Goal: Task Accomplishment & Management: Use online tool/utility

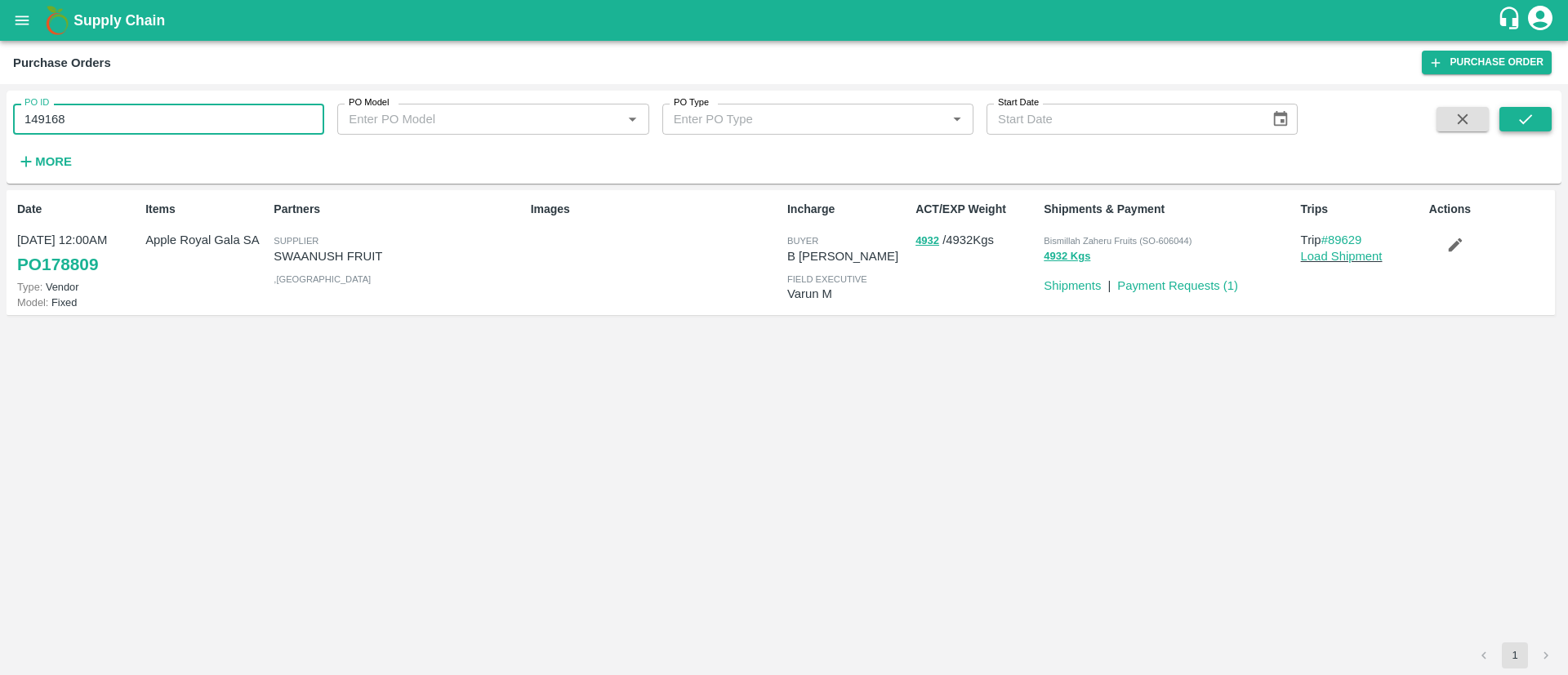
type input "149168"
click at [1532, 123] on icon "submit" at bounding box center [1526, 119] width 18 height 18
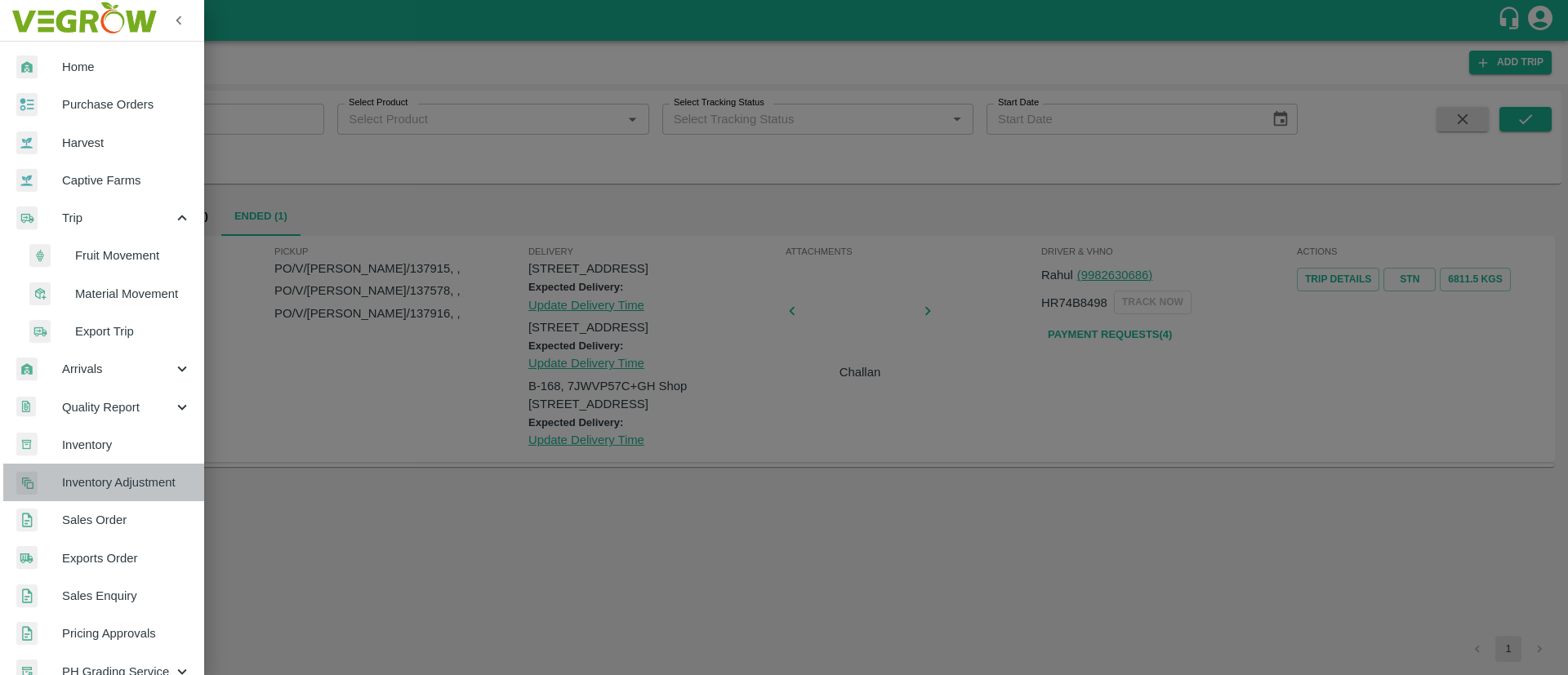
click at [113, 490] on span "Inventory Adjustment" at bounding box center [126, 483] width 129 height 18
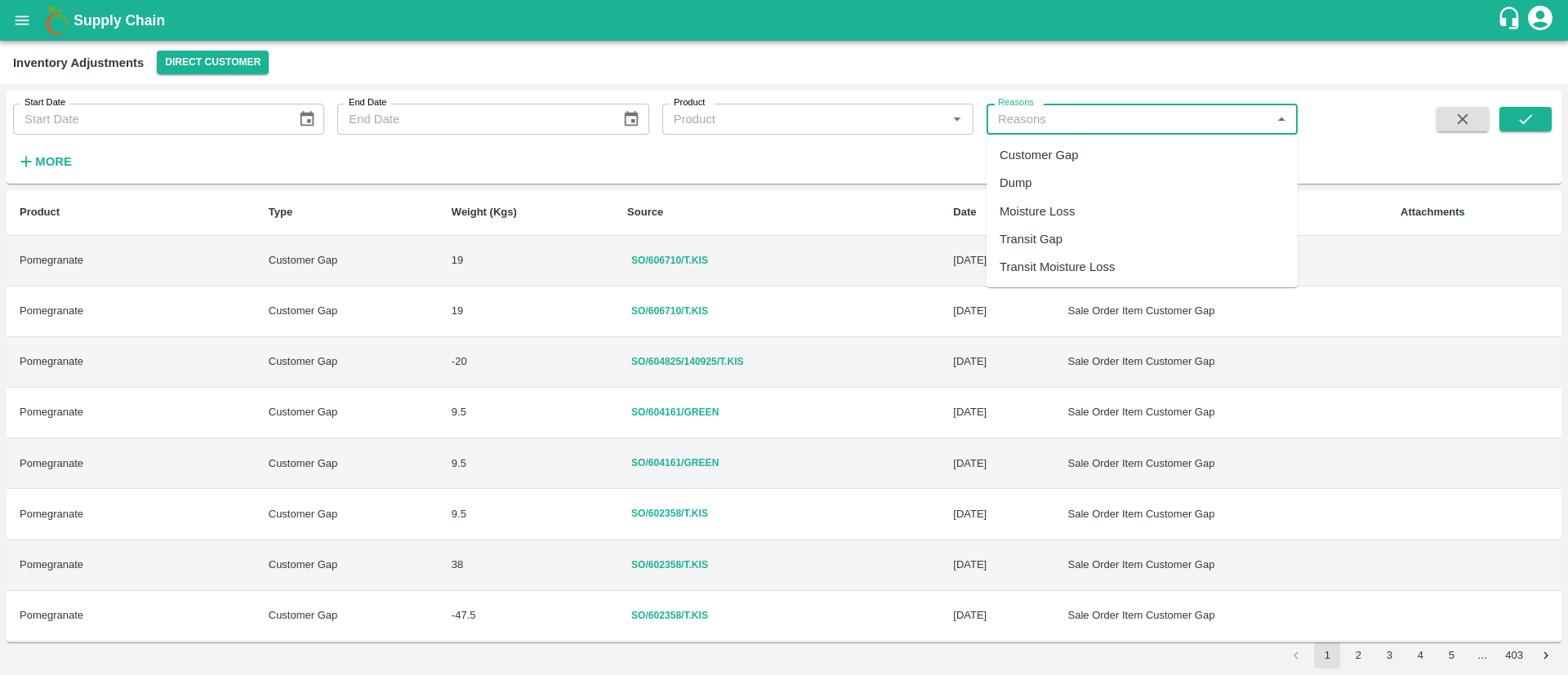
click at [1031, 126] on input "Reasons" at bounding box center [1129, 119] width 274 height 21
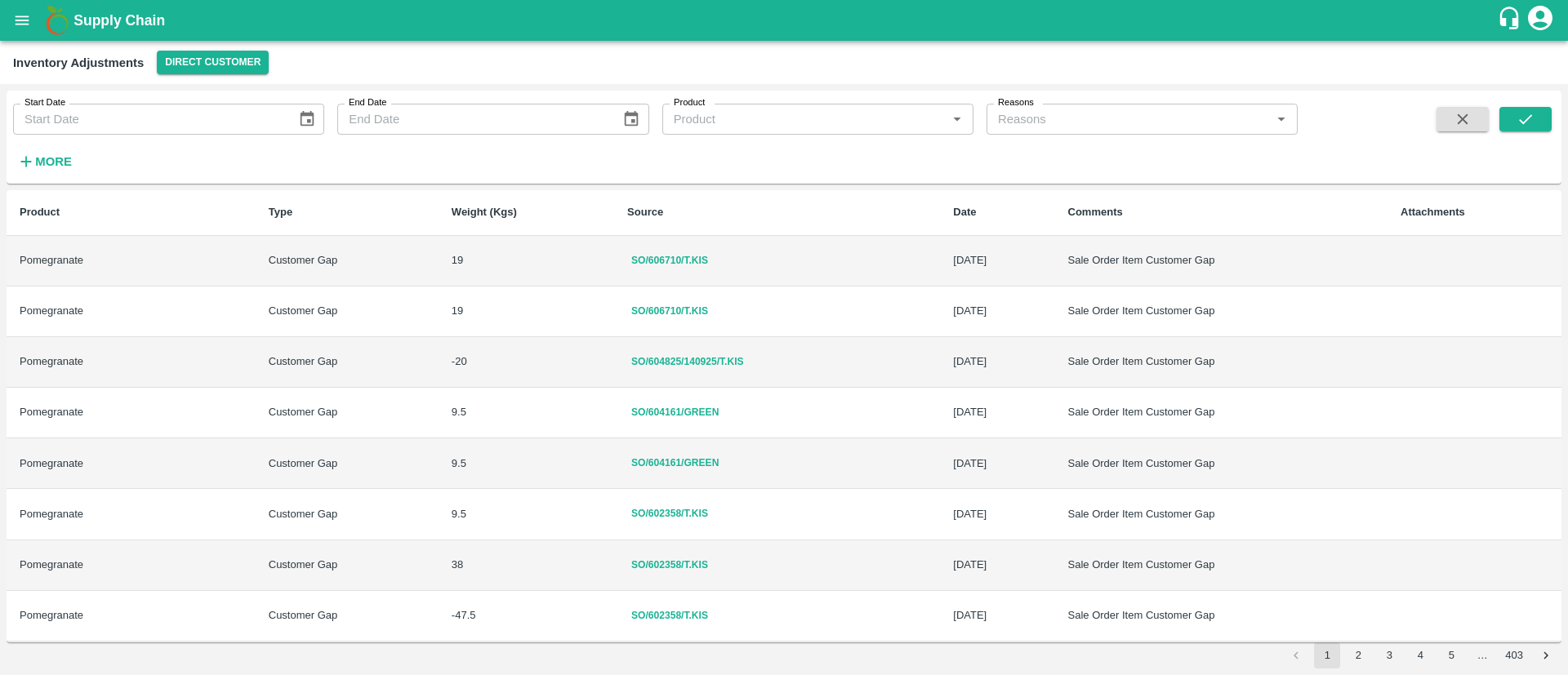
click at [959, 154] on div "Start Date Start Date End Date End Date Product Product   * Reasons Reasons   *…" at bounding box center [649, 132] width 1298 height 85
click at [48, 158] on strong "More" at bounding box center [53, 162] width 37 height 13
click at [315, 112] on icon "Choose date" at bounding box center [307, 119] width 18 height 18
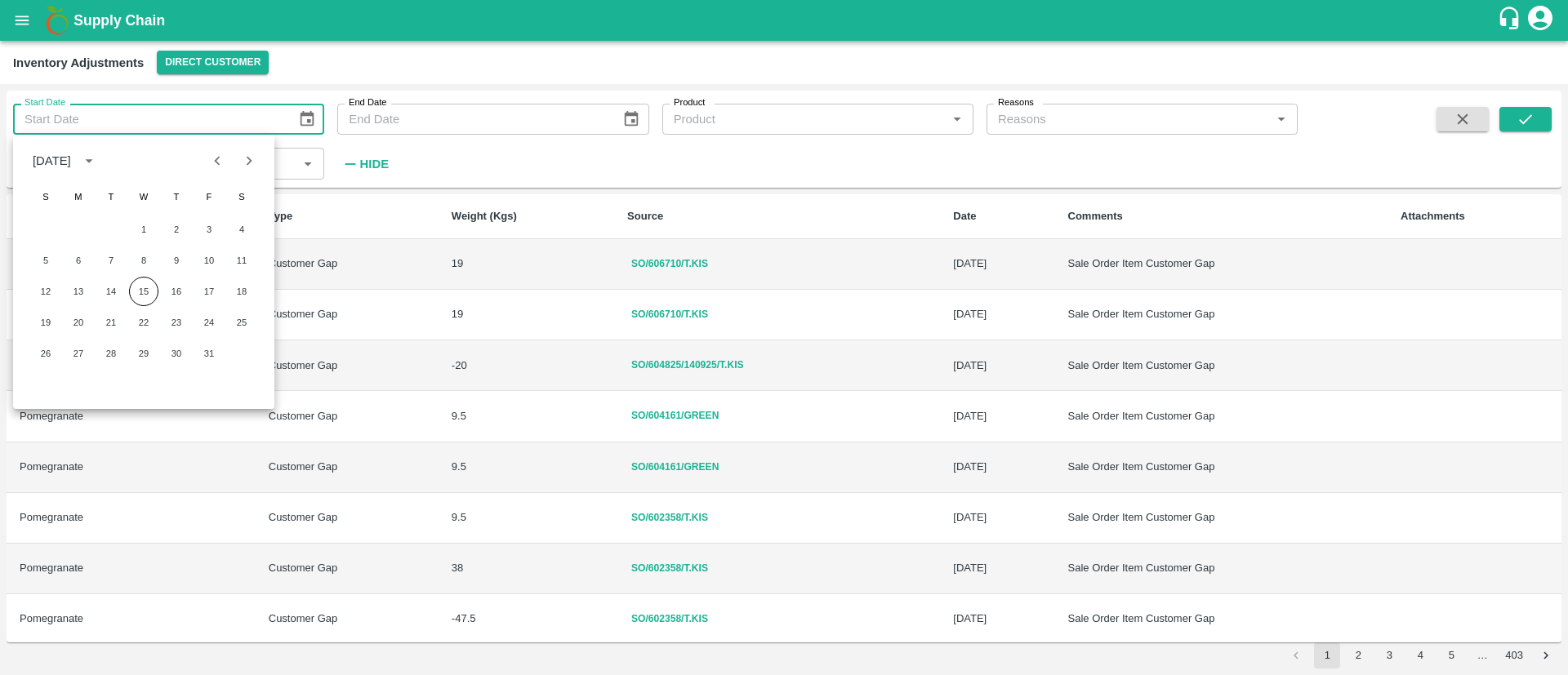
click at [210, 163] on icon "Previous month" at bounding box center [218, 161] width 18 height 18
click at [172, 288] on button "19" at bounding box center [177, 292] width 30 height 30
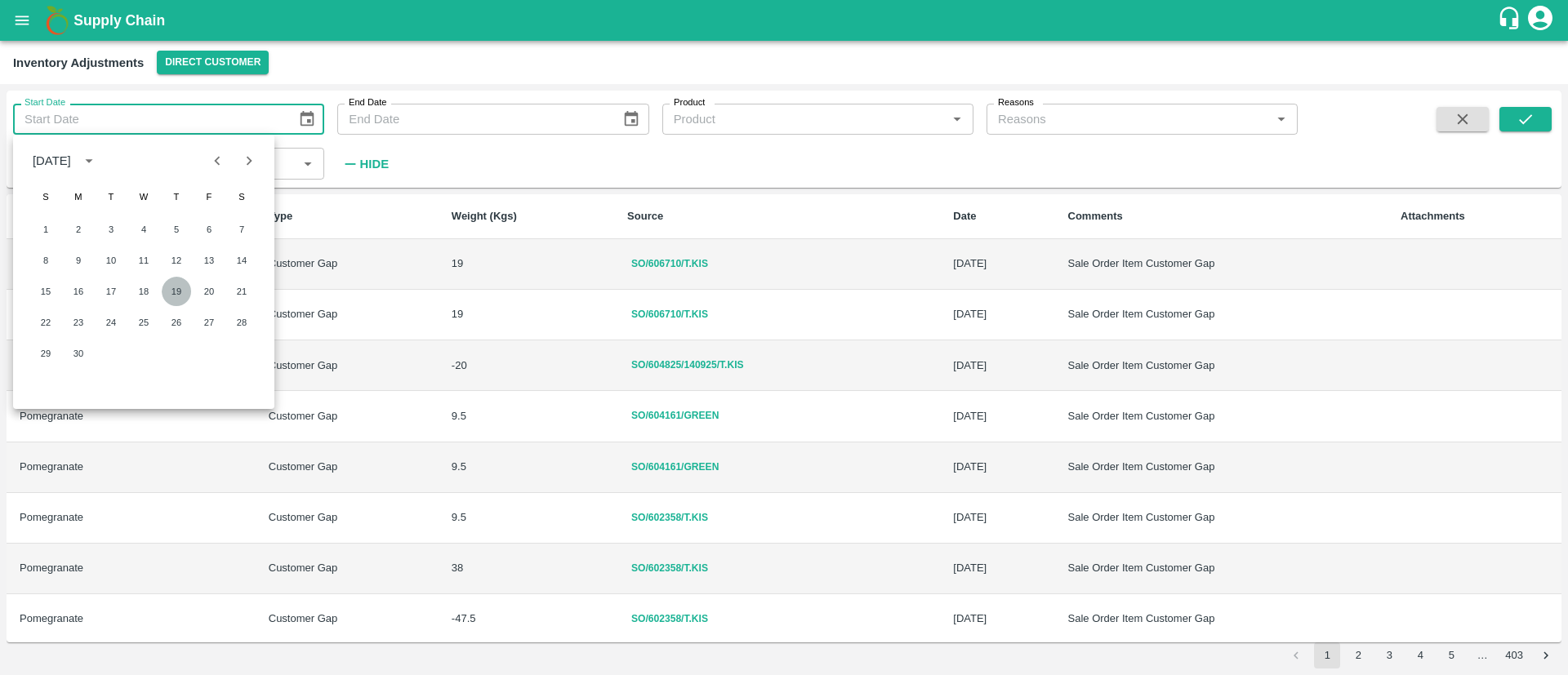
type input "19/06/2025"
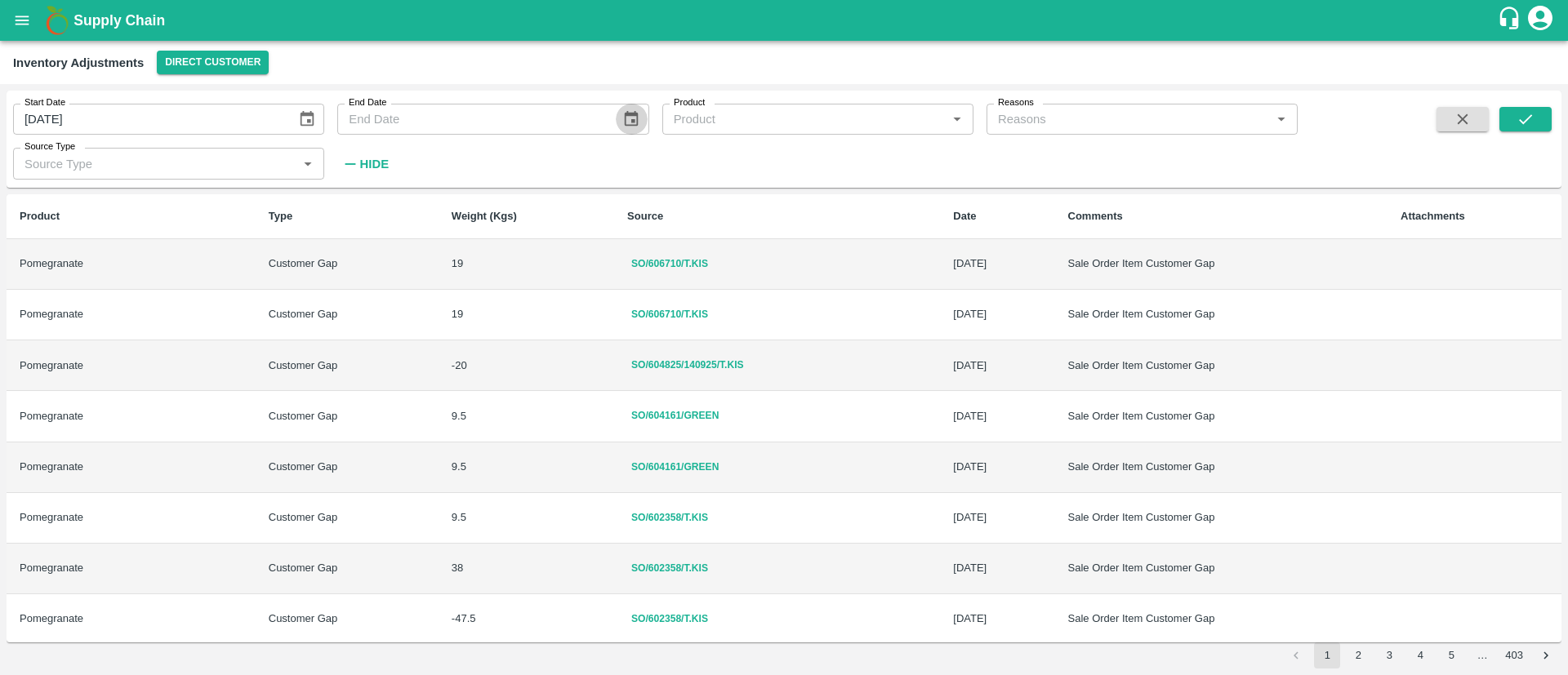
click at [628, 126] on icon "Choose date" at bounding box center [632, 118] width 14 height 16
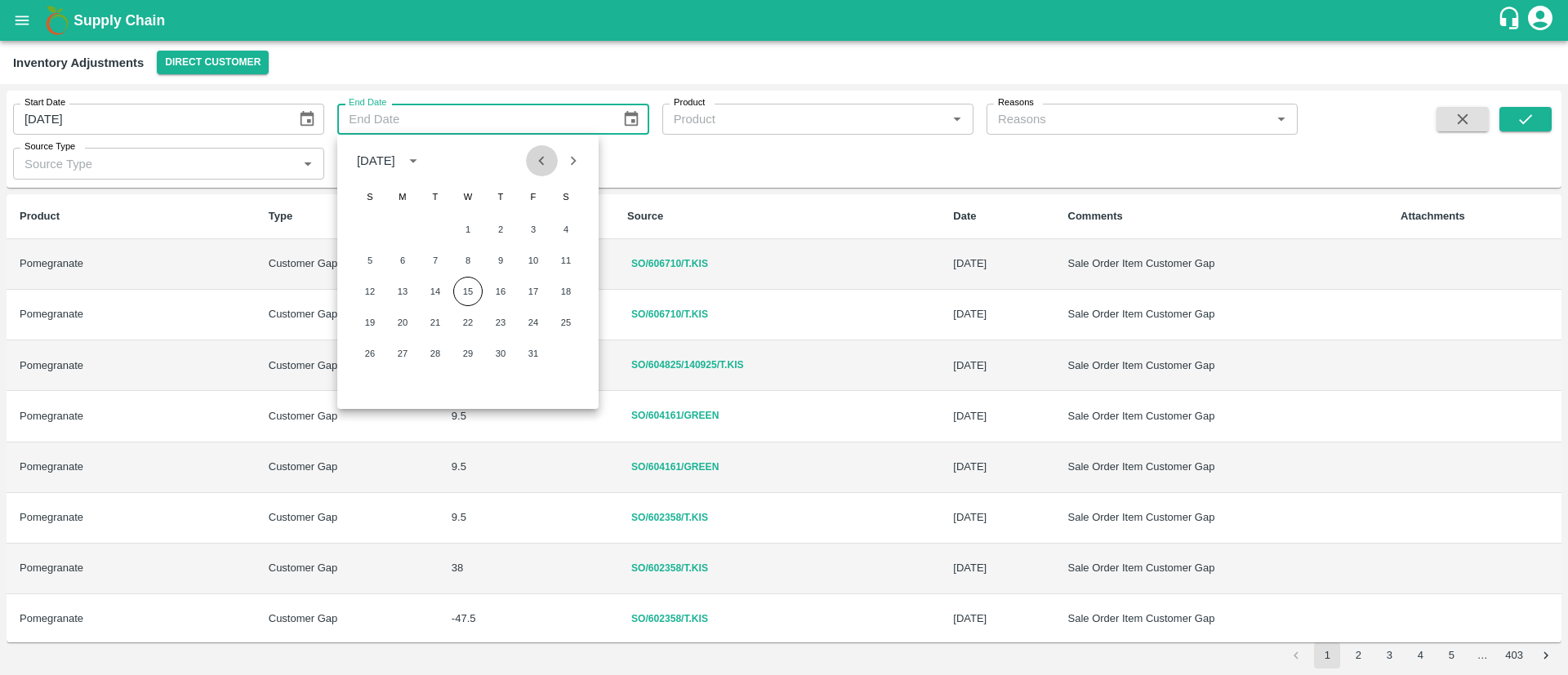
click at [540, 160] on icon "Previous month" at bounding box center [541, 160] width 6 height 9
click at [499, 287] on button "19" at bounding box center [501, 292] width 30 height 30
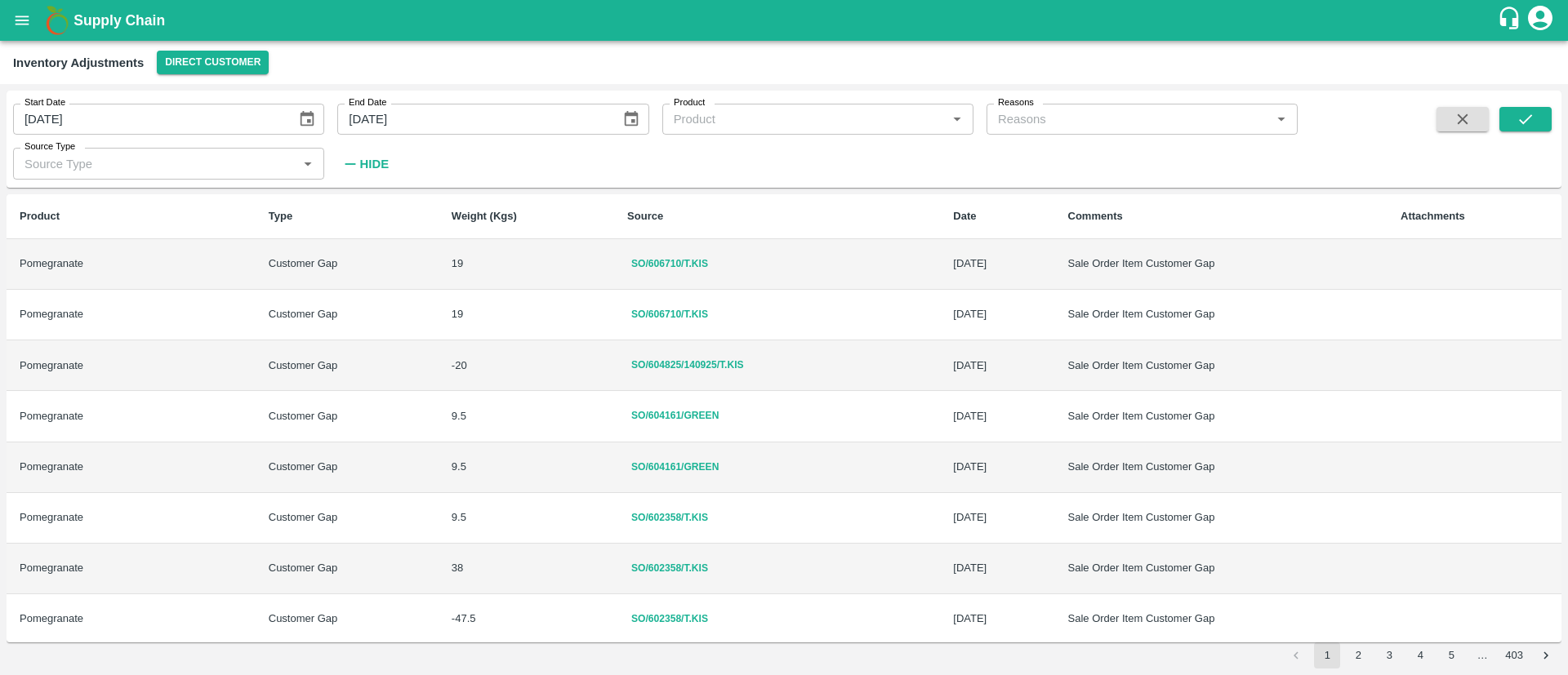
type input "19/06/2025"
click at [1548, 111] on button "submit" at bounding box center [1526, 119] width 53 height 25
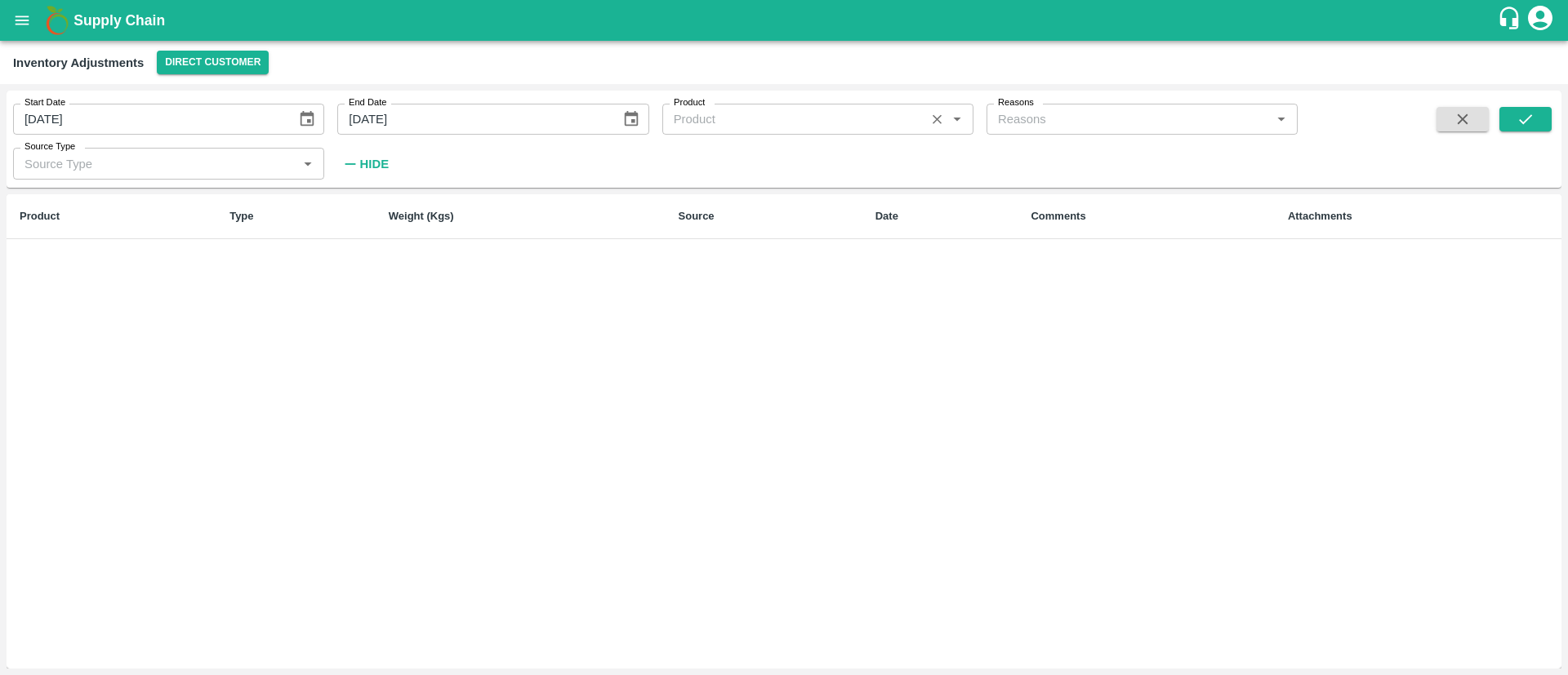
click at [804, 106] on div "Product   *" at bounding box center [818, 119] width 311 height 31
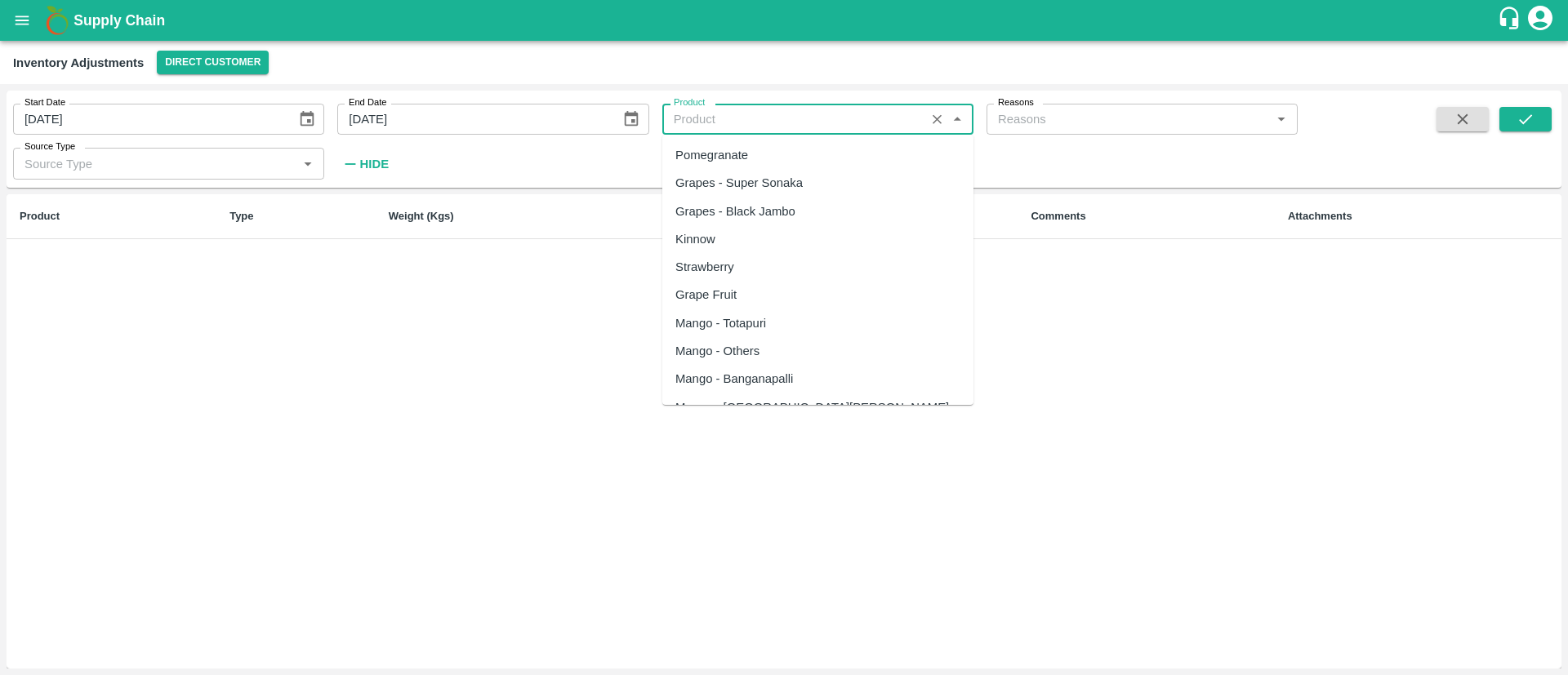
paste input "Grapes super sonaka export"
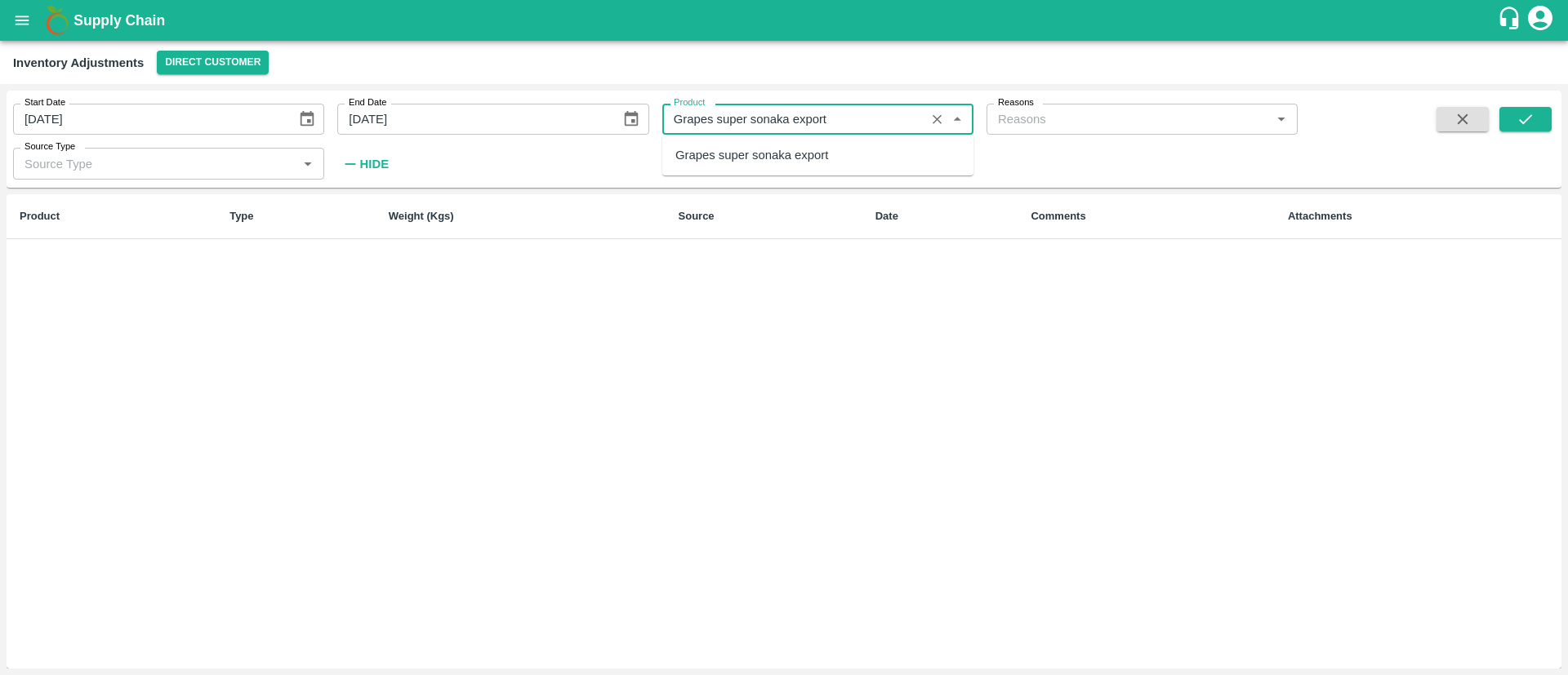
click at [778, 153] on div "Grapes super sonaka export" at bounding box center [752, 155] width 153 height 18
type input "Grapes super sonaka export"
click at [296, 119] on button "Choose date, selected date is Jun 19, 2025" at bounding box center [307, 119] width 31 height 31
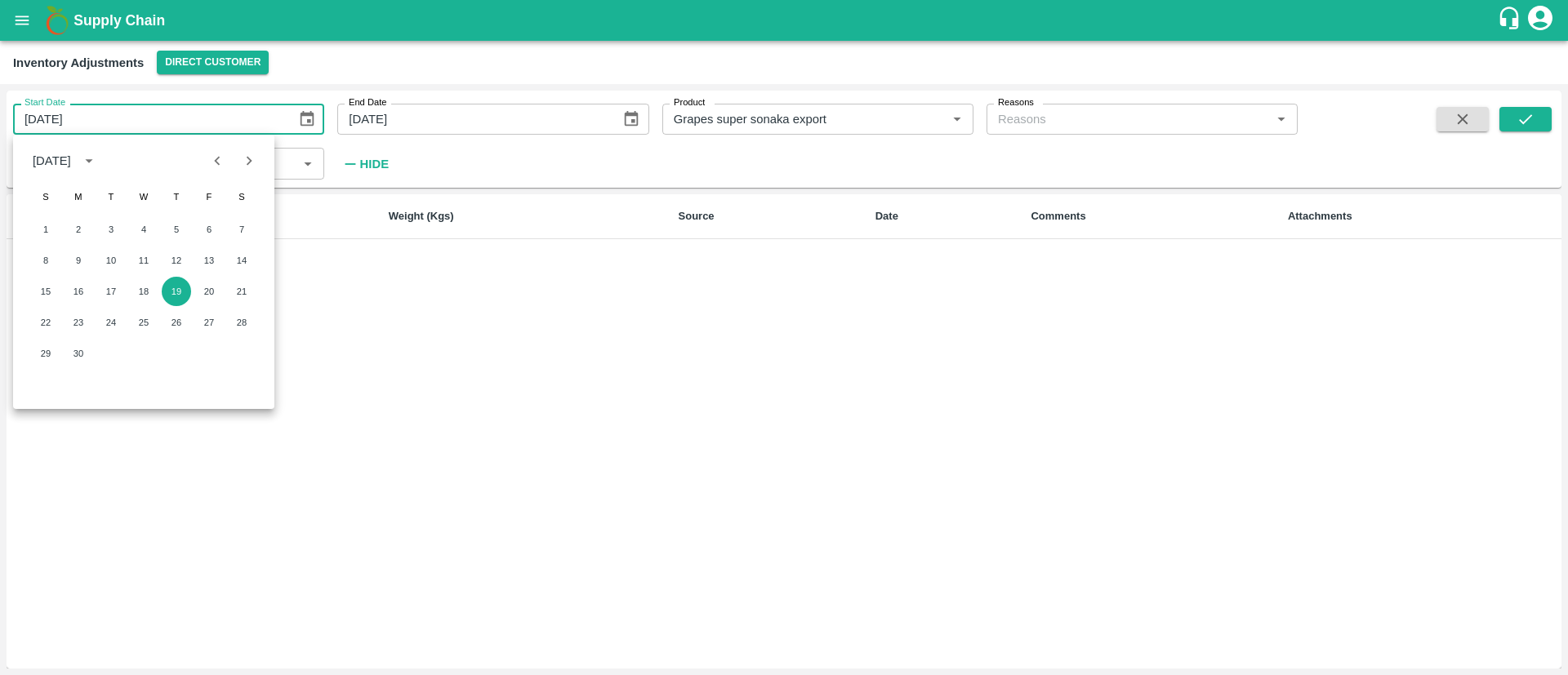
click at [239, 119] on input "19/06/2025" at bounding box center [149, 119] width 272 height 31
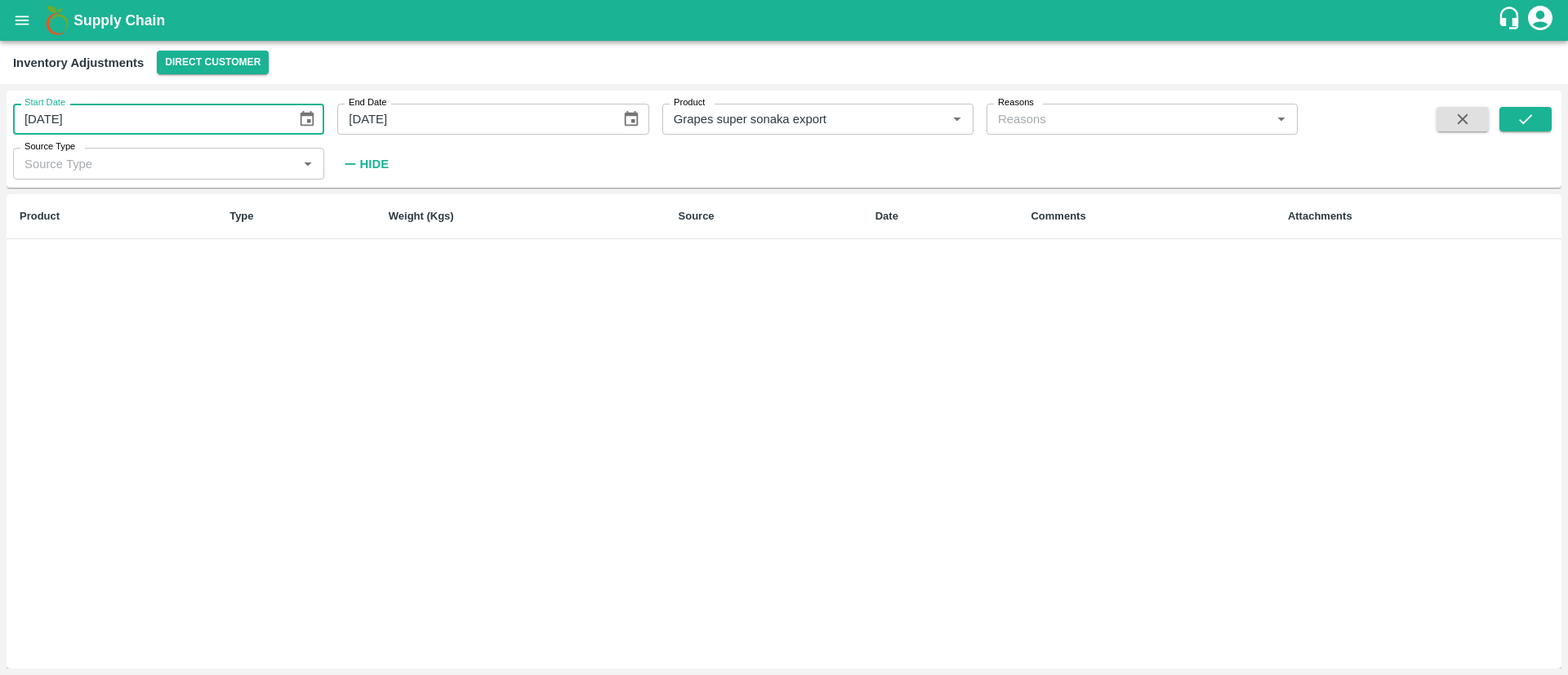
click at [239, 119] on input "19/06/2025" at bounding box center [149, 119] width 272 height 31
type input "DD/MM/YYYY"
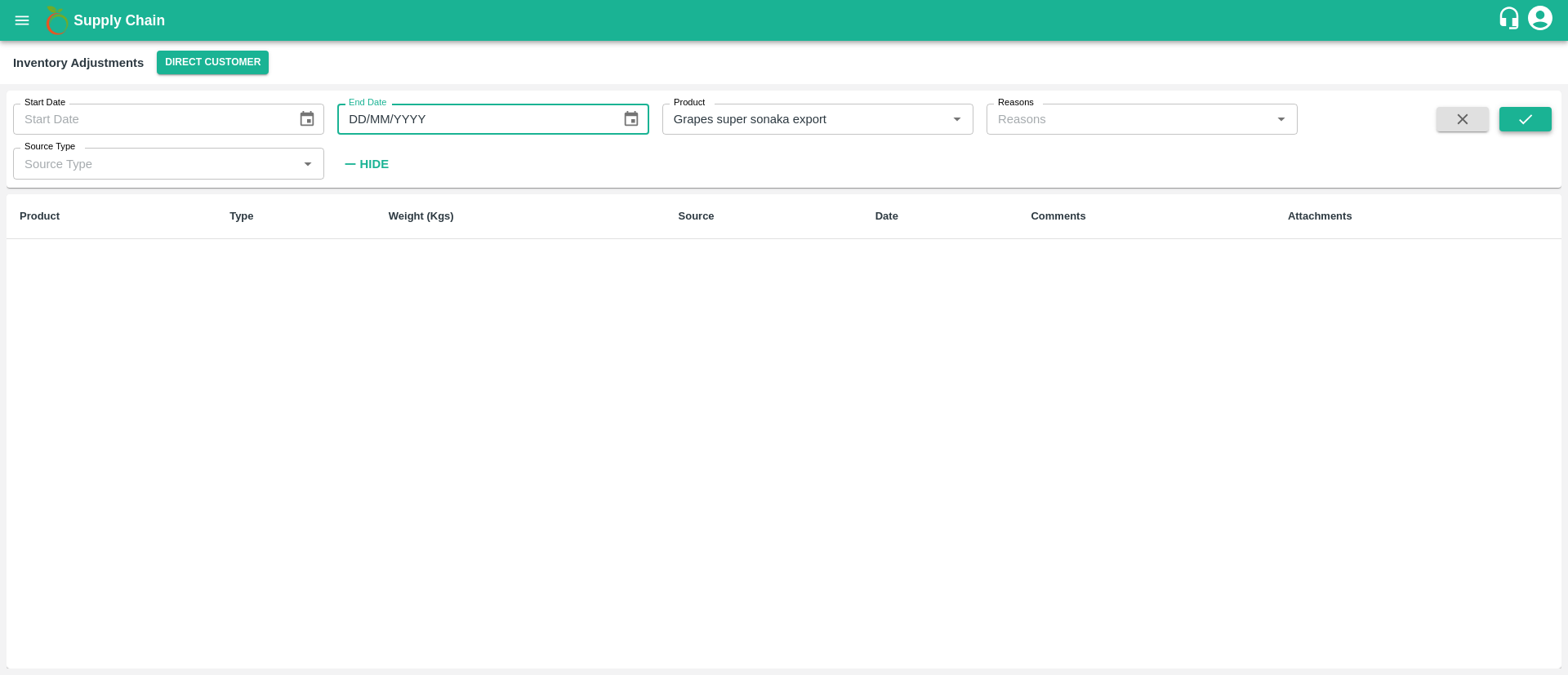
type input "DD/MM/YYYY"
click at [1521, 129] on button "submit" at bounding box center [1526, 119] width 53 height 25
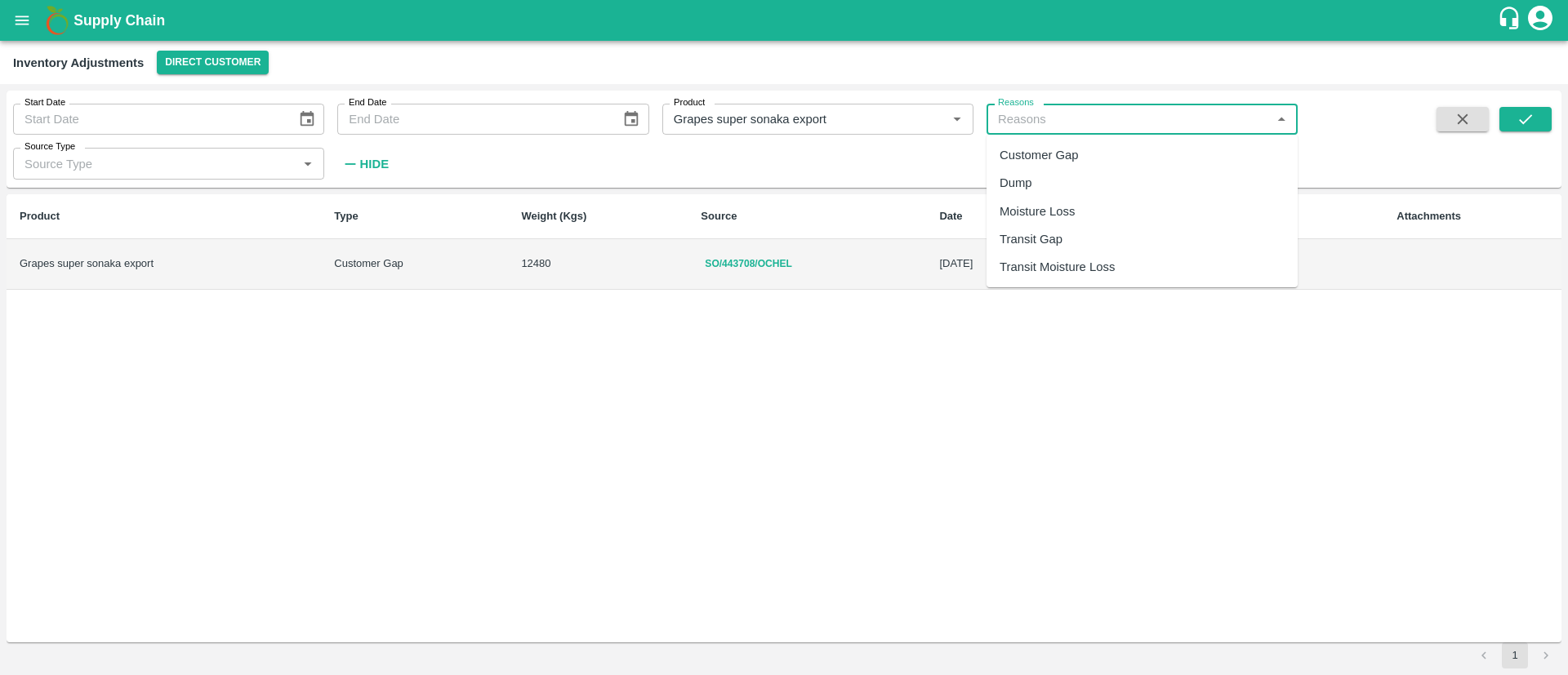
click at [1158, 117] on input "Reasons" at bounding box center [1129, 119] width 274 height 21
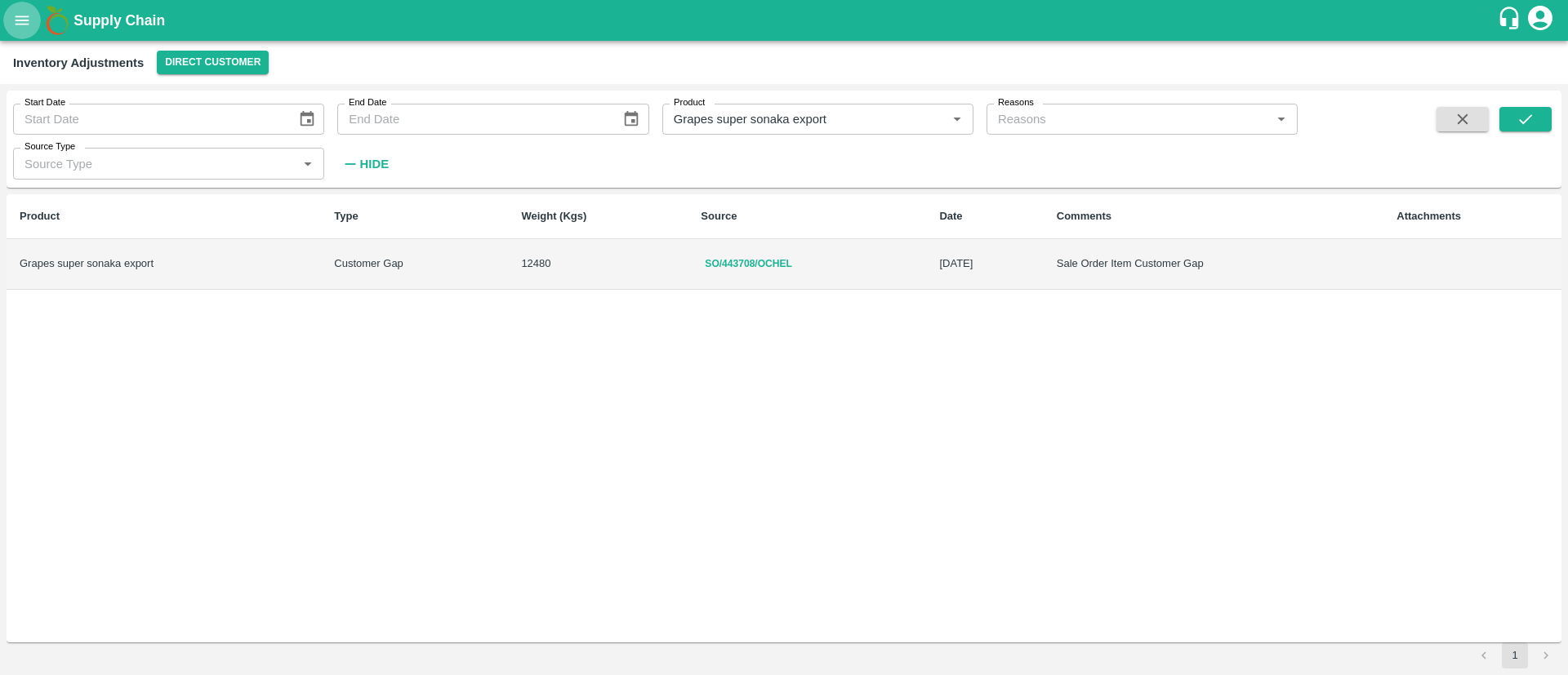
click at [30, 24] on icon "open drawer" at bounding box center [22, 21] width 18 height 18
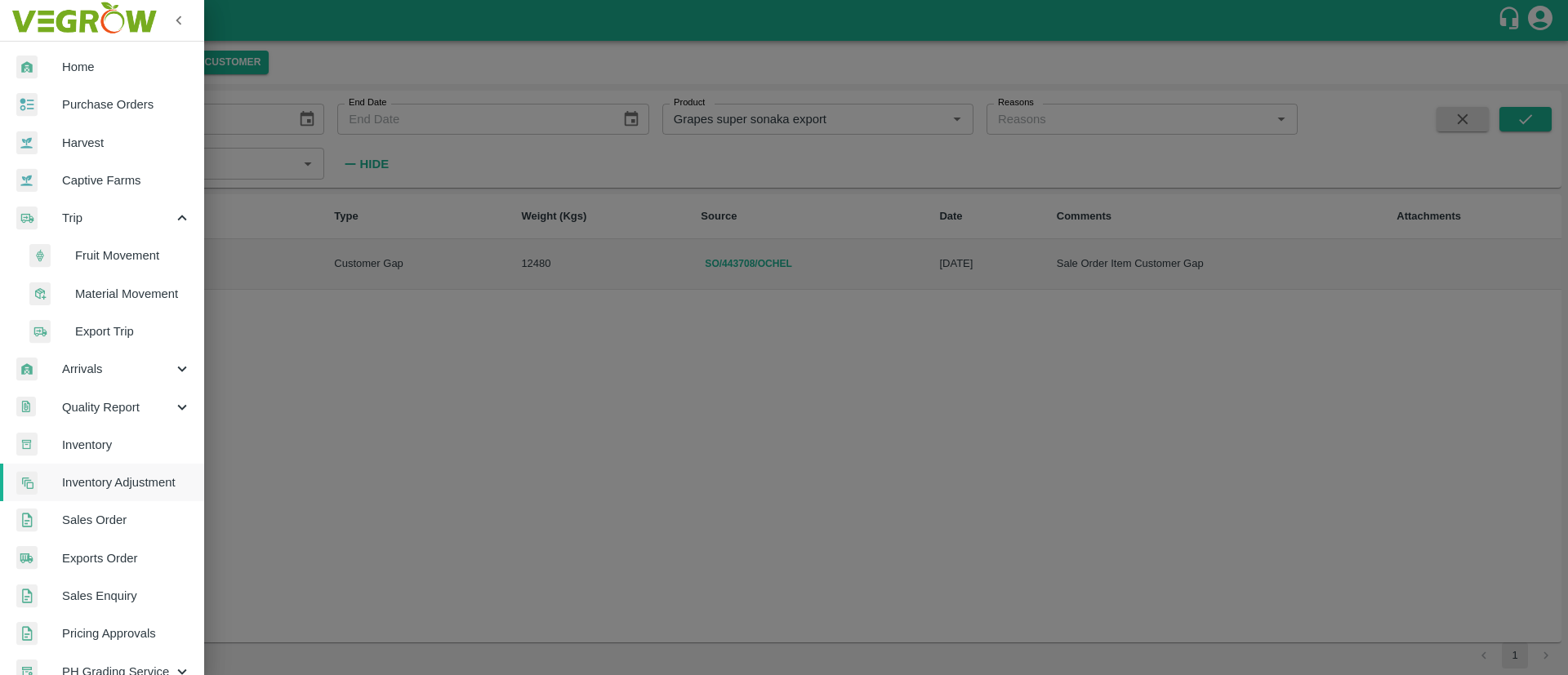
click at [524, 360] on div at bounding box center [784, 338] width 1568 height 675
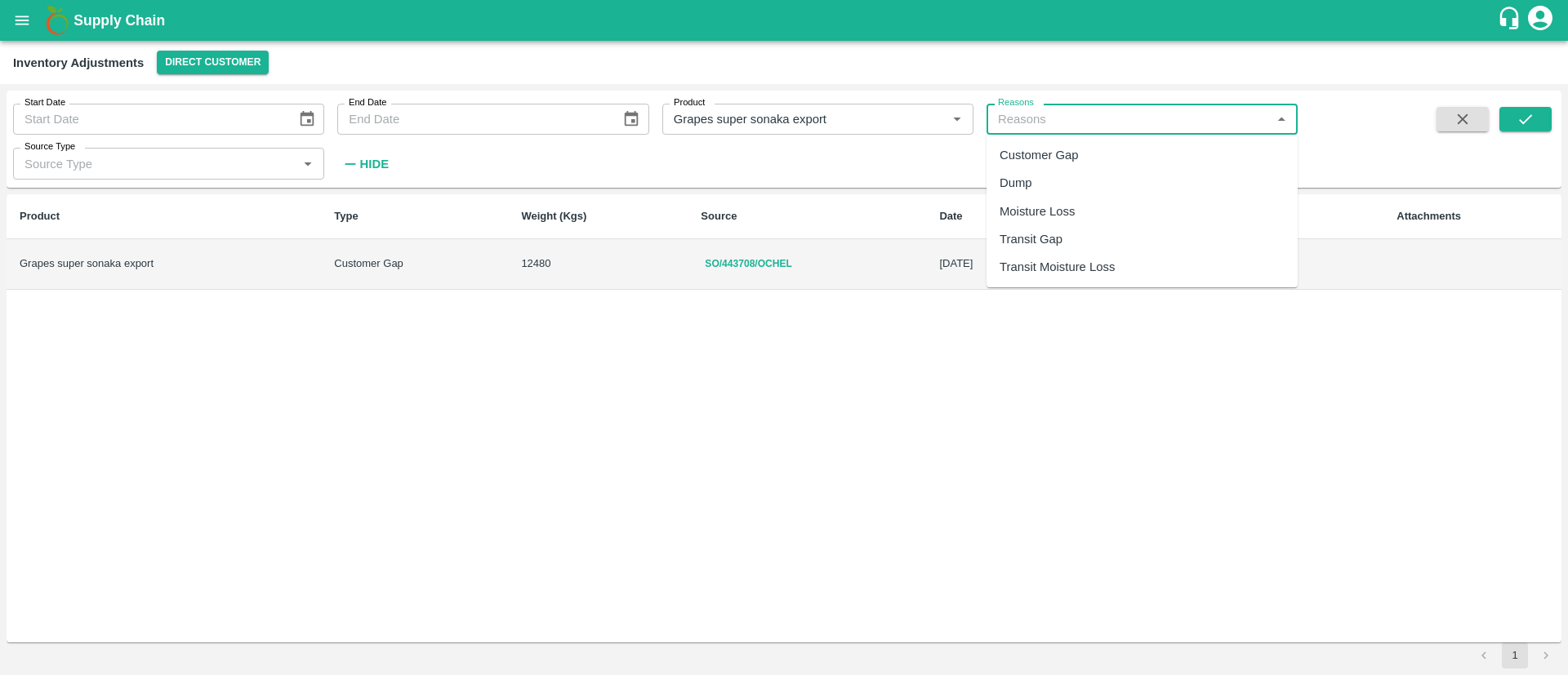
click at [1138, 128] on input "Reasons" at bounding box center [1129, 119] width 274 height 21
click at [1065, 114] on input "Reasons" at bounding box center [1129, 119] width 274 height 21
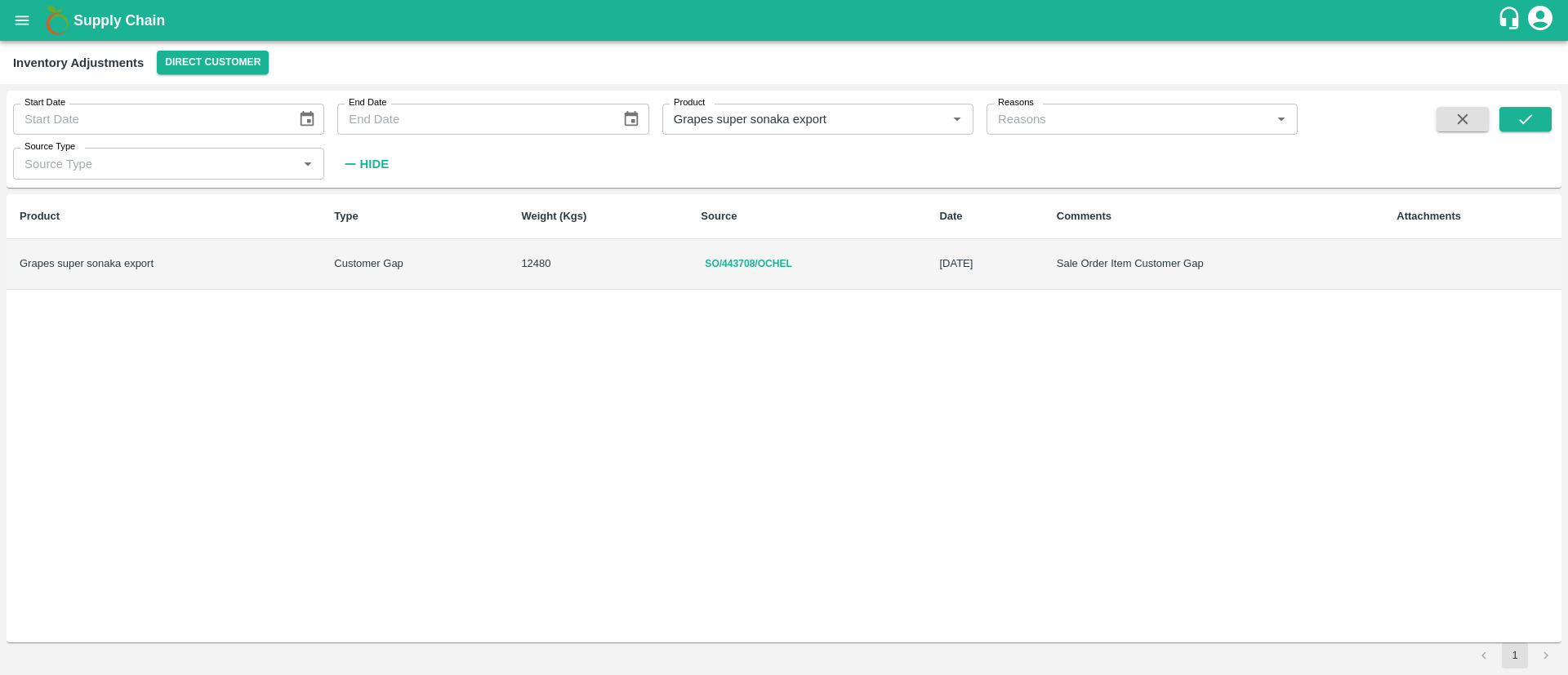
click at [959, 342] on div "Product Type Weight (Kgs) Source Date Comments Attachments Grapes super sonaka …" at bounding box center [784, 419] width 1555 height 448
click at [188, 160] on input "Source Type" at bounding box center [155, 163] width 274 height 21
click at [295, 413] on div "Product Type Weight (Kgs) Source Date Comments Attachments Grapes super sonaka …" at bounding box center [784, 419] width 1555 height 448
